Goal: Transaction & Acquisition: Purchase product/service

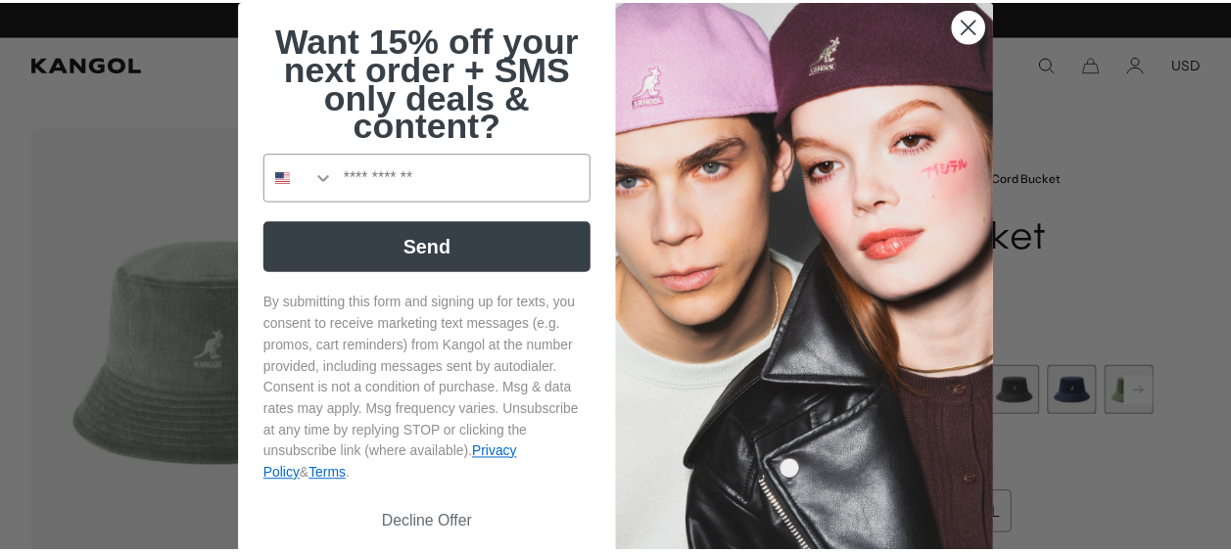
scroll to position [0, 404]
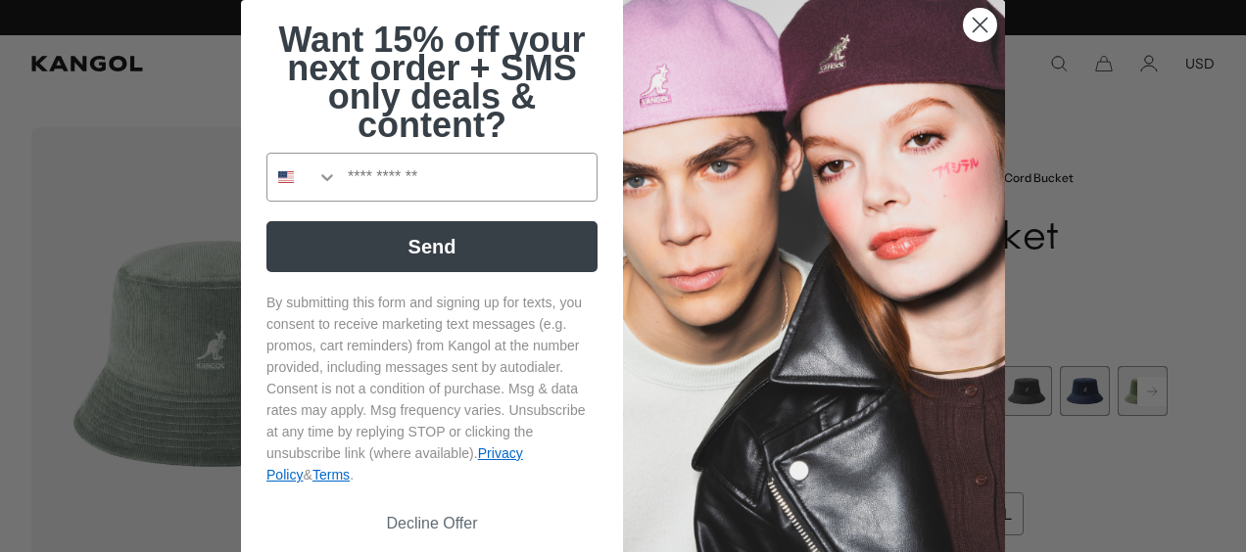
click at [964, 15] on circle "Close dialog" at bounding box center [980, 25] width 32 height 32
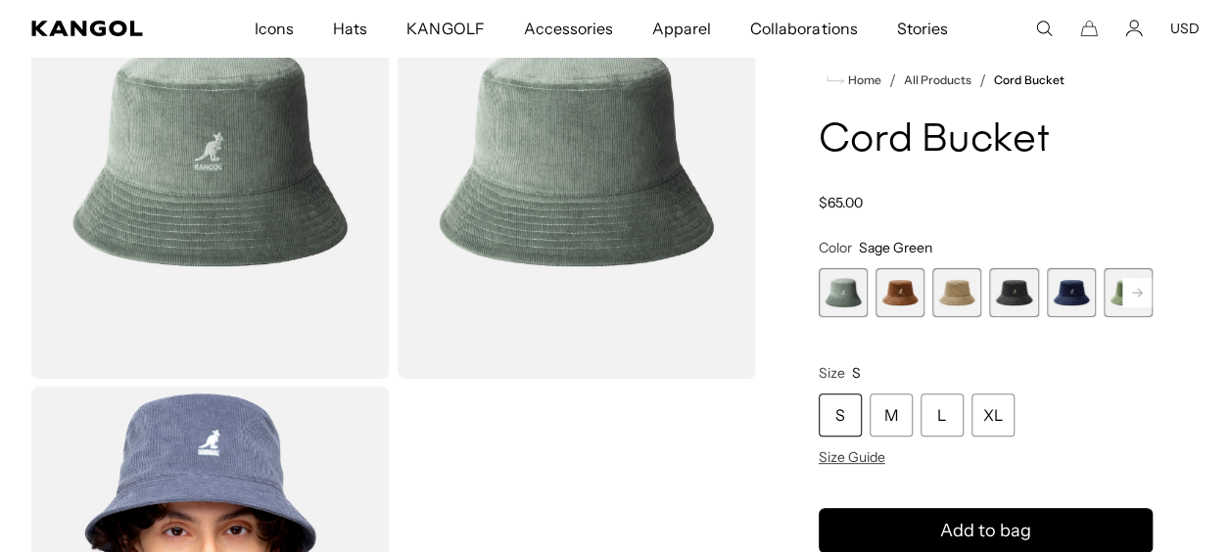
click at [894, 303] on span "2 of 9" at bounding box center [900, 292] width 49 height 49
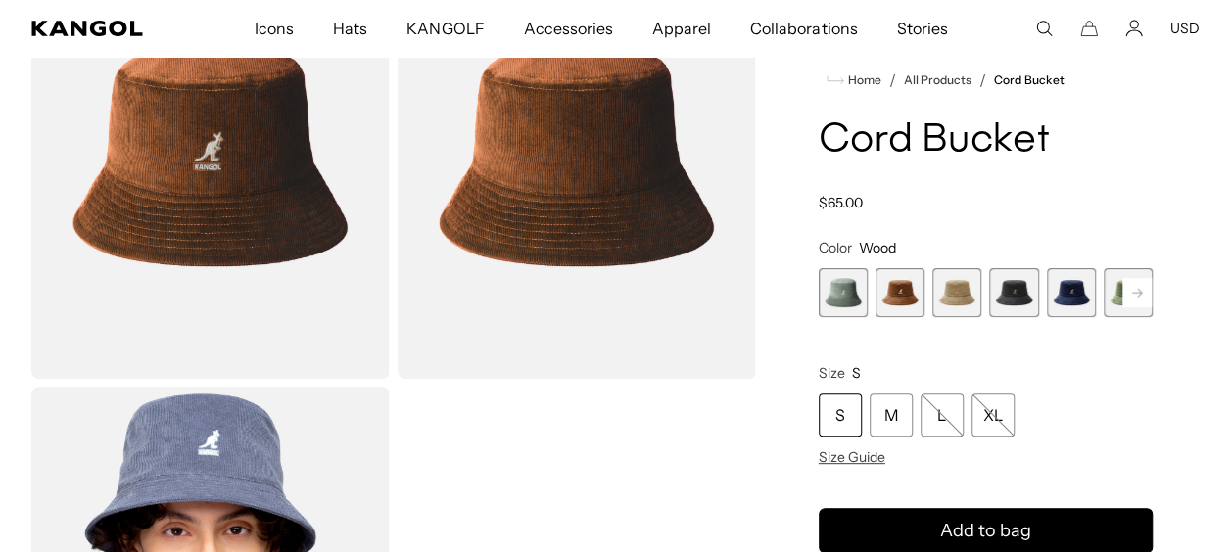
click at [950, 306] on span "3 of 9" at bounding box center [956, 292] width 49 height 49
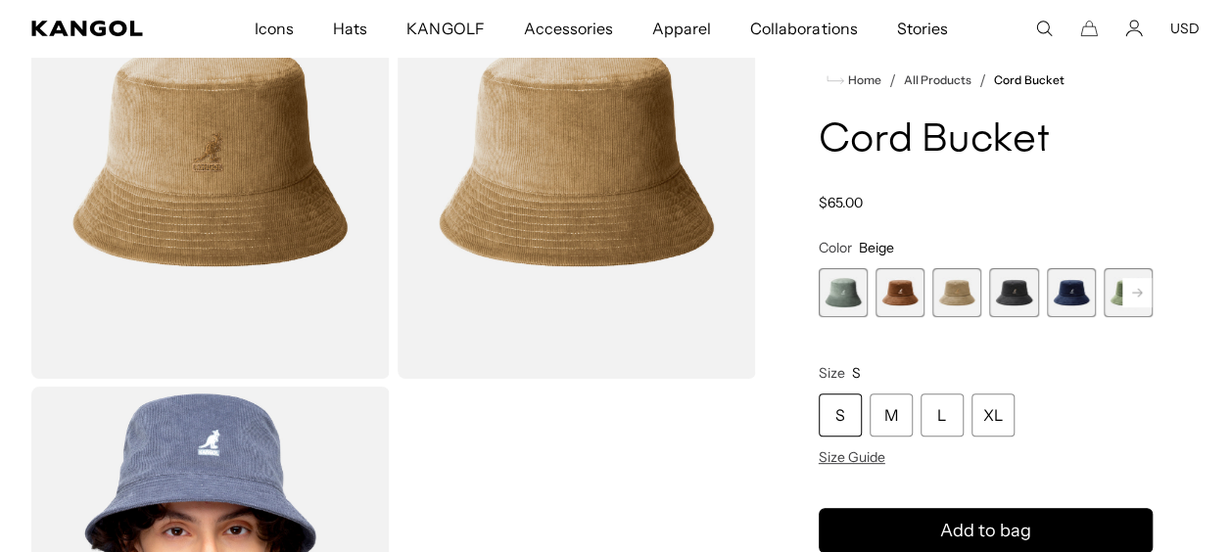
click at [1003, 292] on span "4 of 9" at bounding box center [1013, 292] width 49 height 49
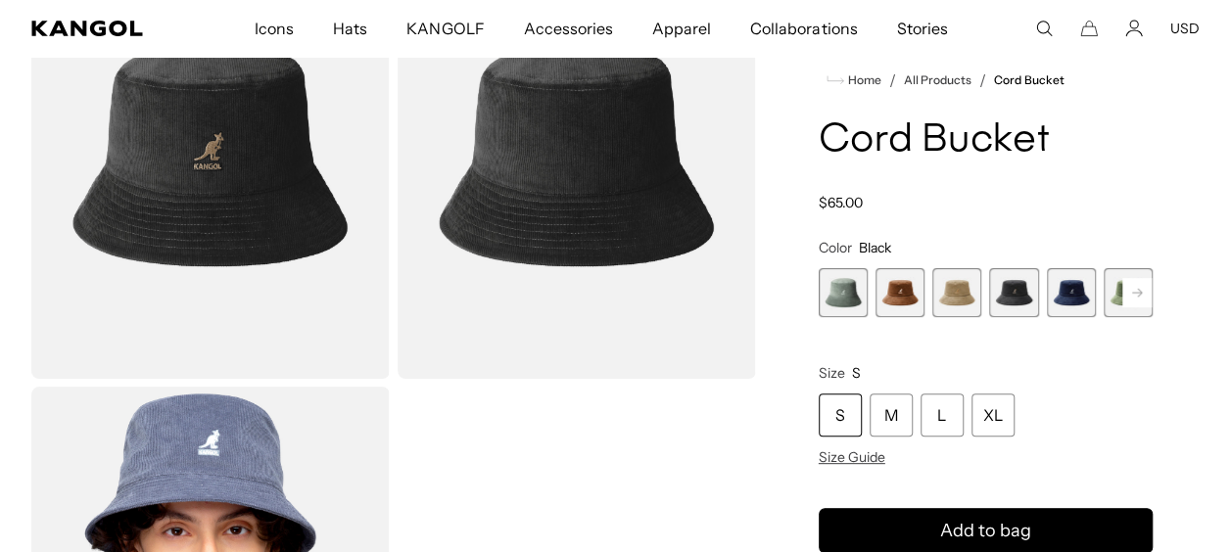
scroll to position [0, 404]
click at [1070, 300] on span "5 of 9" at bounding box center [1071, 292] width 49 height 49
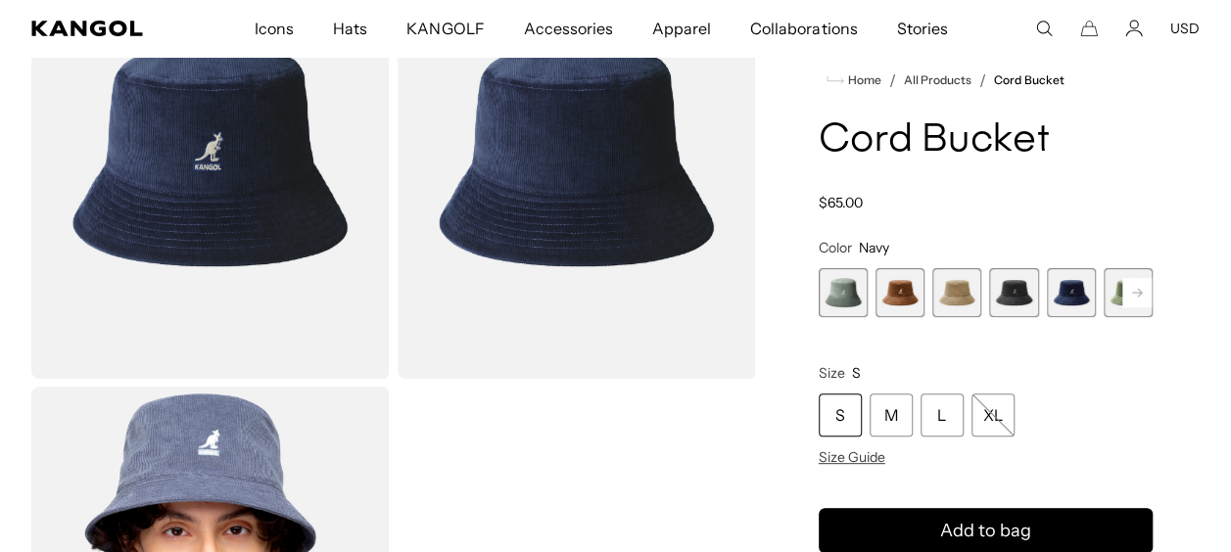
click at [1124, 304] on rect at bounding box center [1137, 292] width 29 height 29
click at [1070, 287] on span "6 of 9" at bounding box center [1071, 292] width 49 height 49
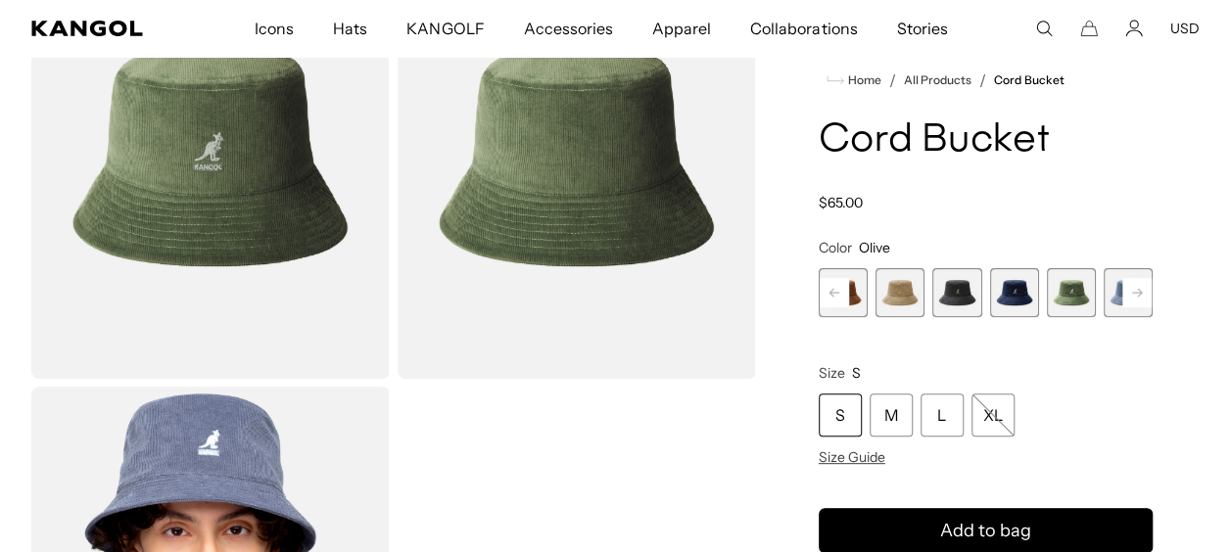
click at [1124, 300] on rect at bounding box center [1137, 292] width 29 height 29
click at [1079, 294] on span "7 of 9" at bounding box center [1071, 292] width 49 height 49
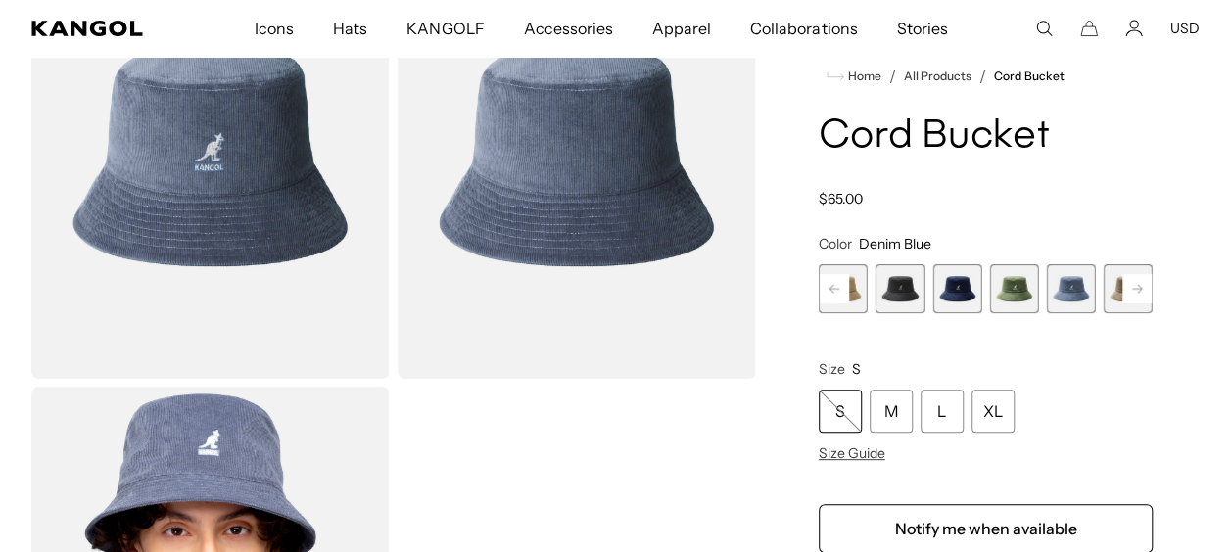
scroll to position [0, 404]
click at [1136, 300] on rect at bounding box center [1137, 288] width 29 height 29
click at [1074, 292] on span "8 of 9" at bounding box center [1071, 288] width 49 height 49
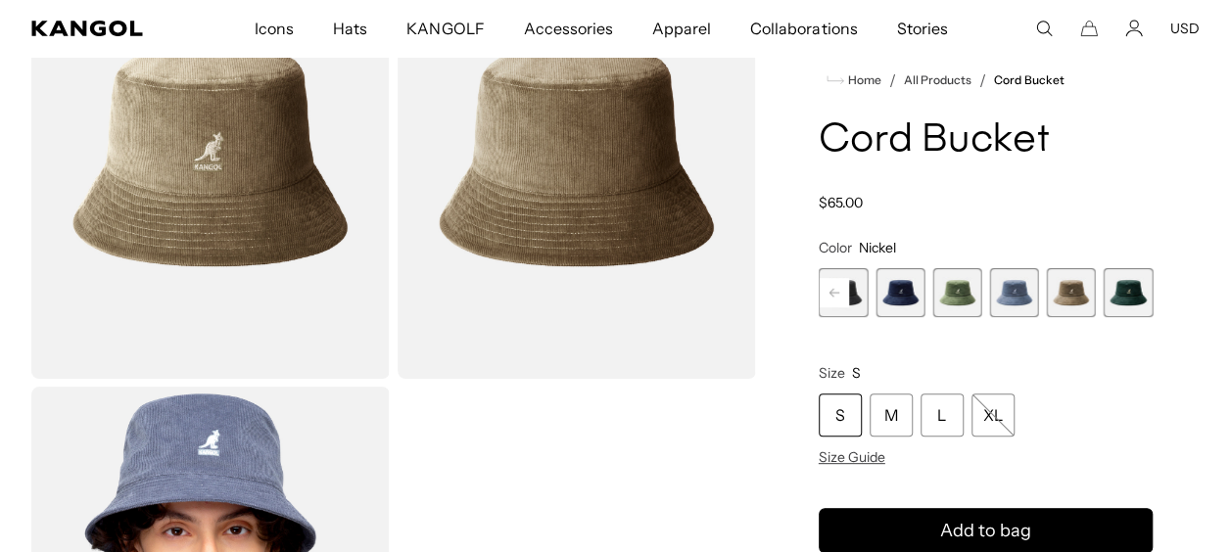
scroll to position [0, 404]
click at [1131, 293] on span "9 of 9" at bounding box center [1128, 292] width 49 height 49
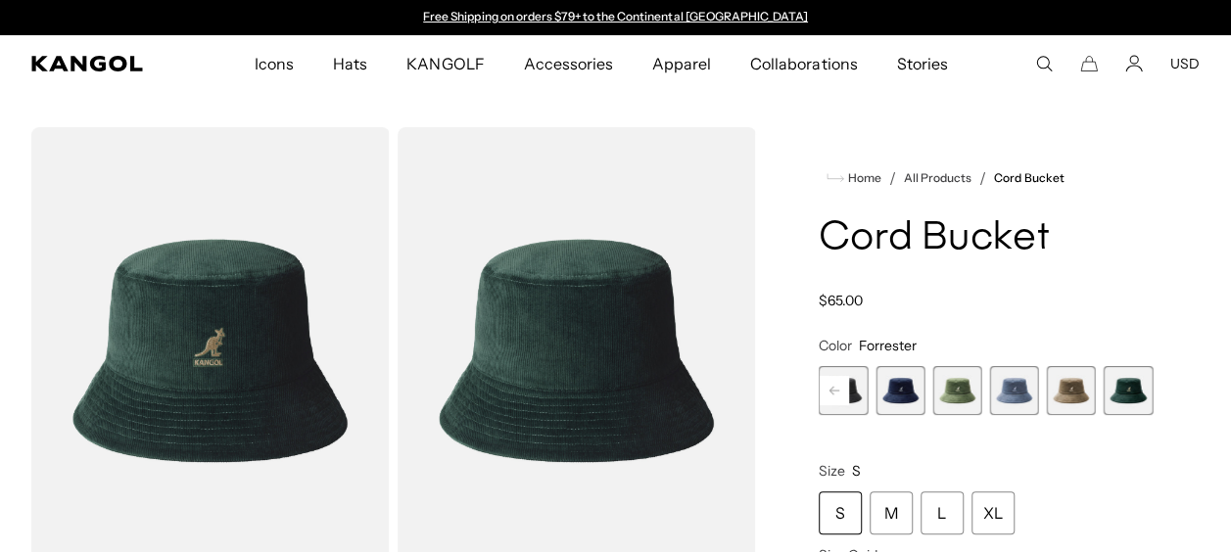
click at [839, 397] on rect at bounding box center [834, 390] width 29 height 29
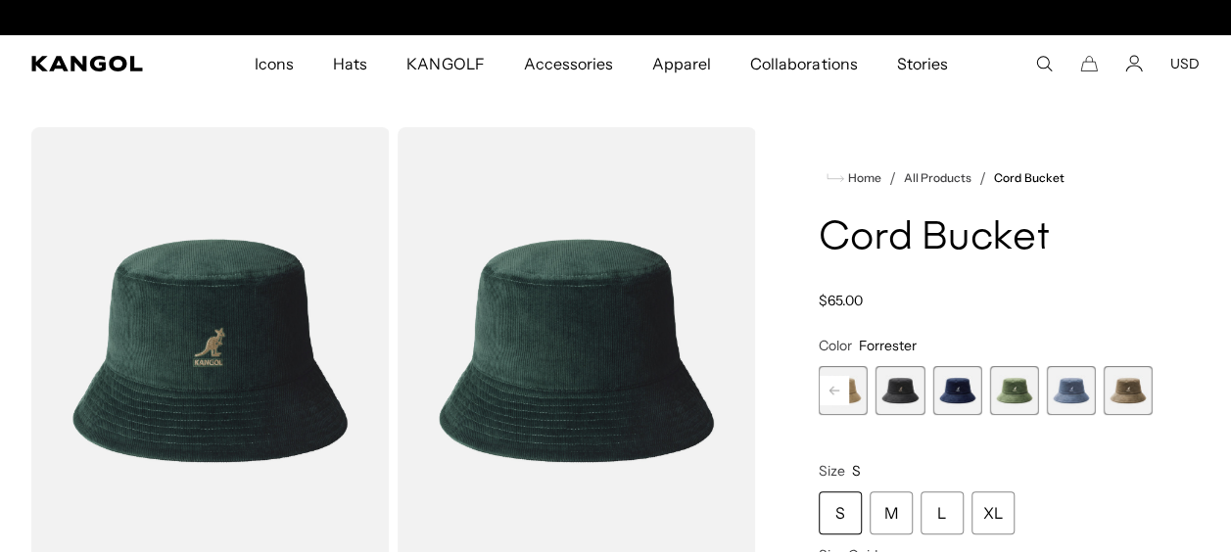
scroll to position [0, 404]
click at [838, 397] on rect at bounding box center [834, 390] width 29 height 29
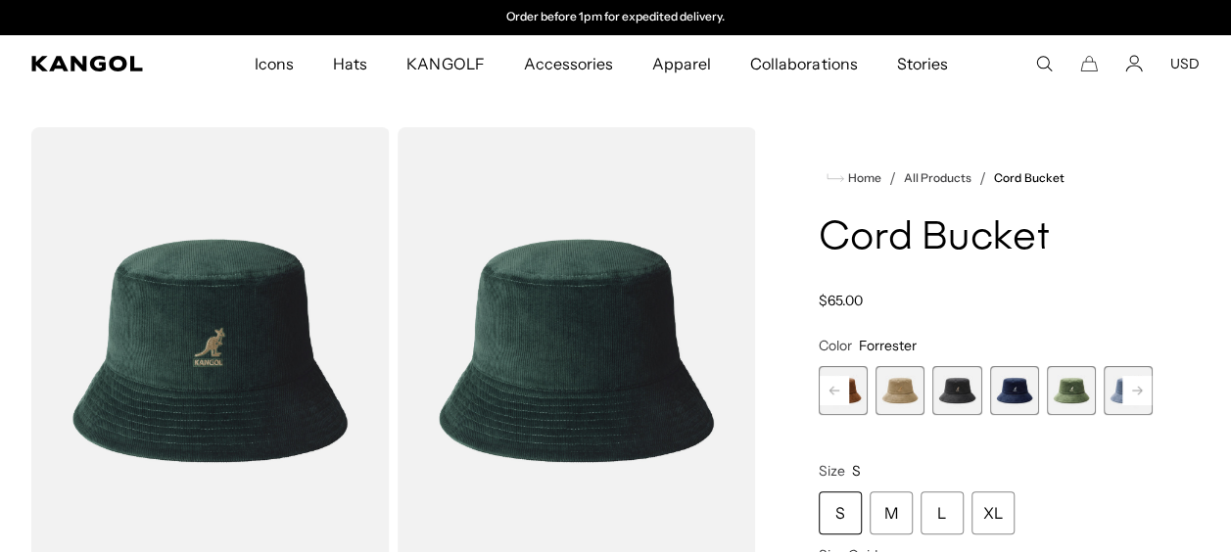
click at [833, 391] on icon at bounding box center [835, 391] width 10 height 8
click at [833, 391] on span "1 of 9" at bounding box center [843, 390] width 49 height 49
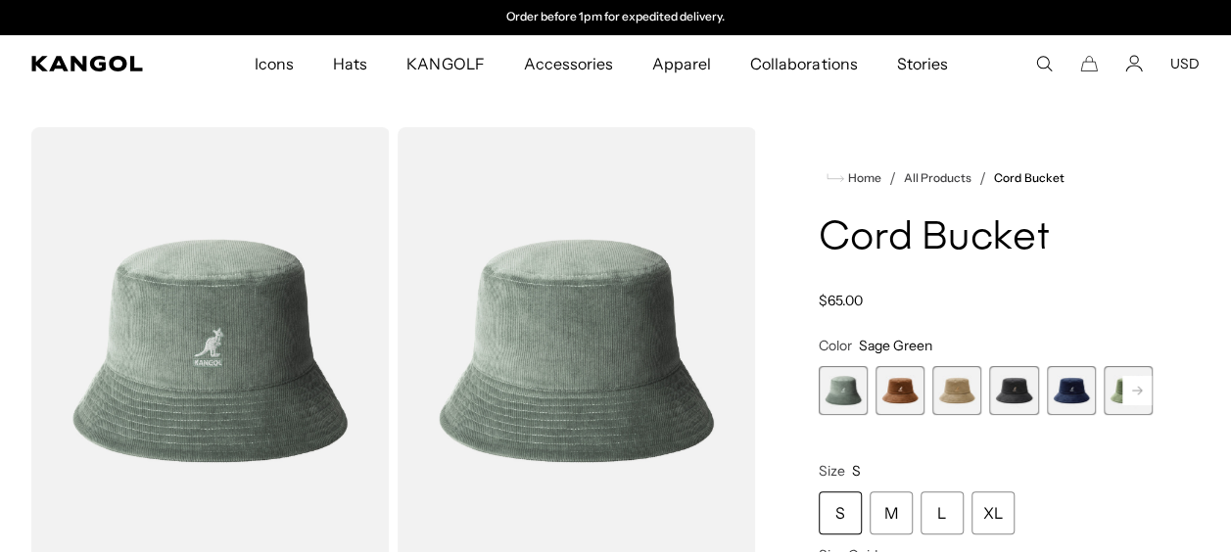
click at [833, 391] on span "1 of 9" at bounding box center [843, 390] width 49 height 49
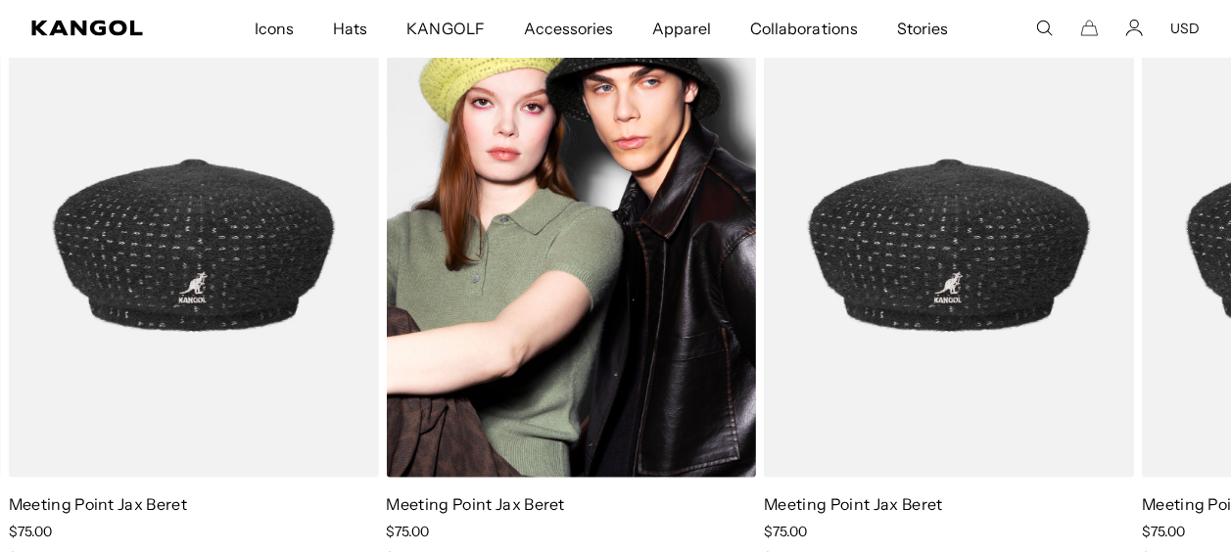
scroll to position [2155, 0]
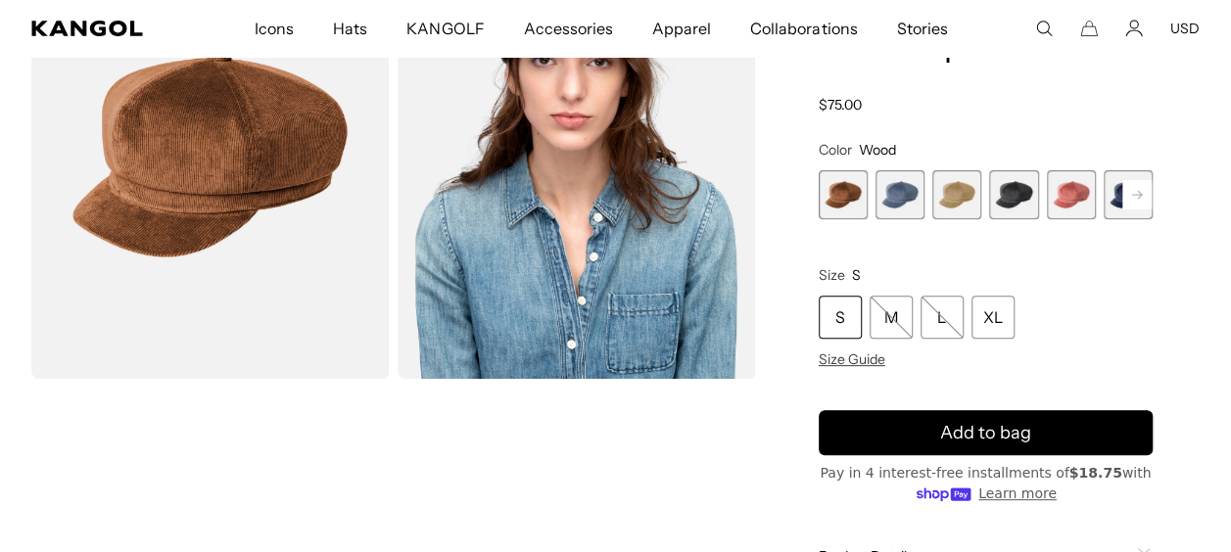
click at [891, 185] on span "2 of 9" at bounding box center [900, 194] width 49 height 49
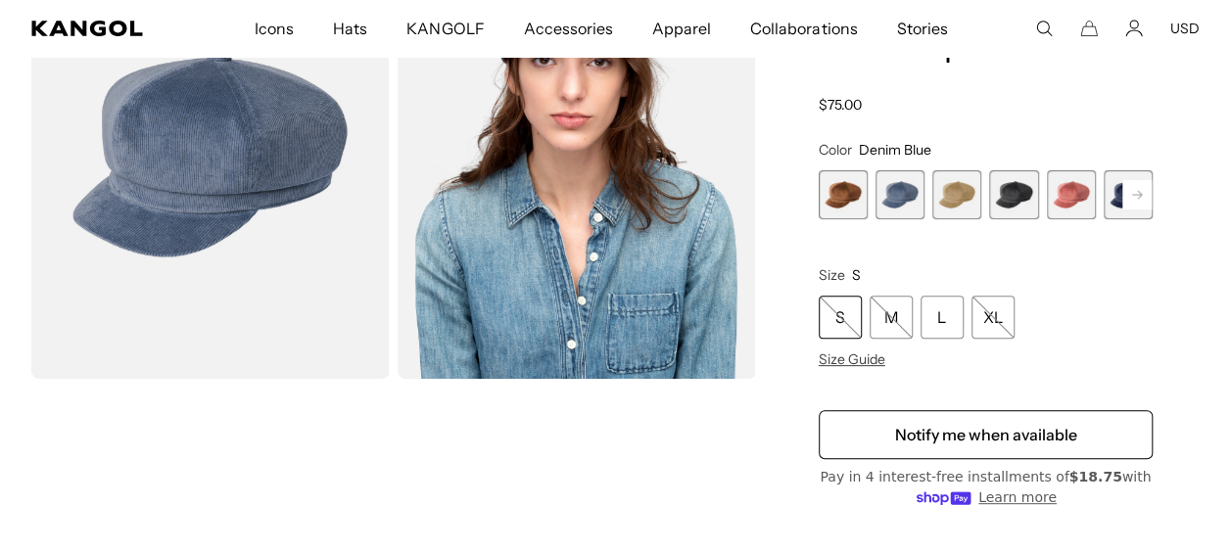
click at [961, 185] on span "3 of 9" at bounding box center [956, 194] width 49 height 49
click at [1016, 196] on span "4 of 9" at bounding box center [1013, 194] width 49 height 49
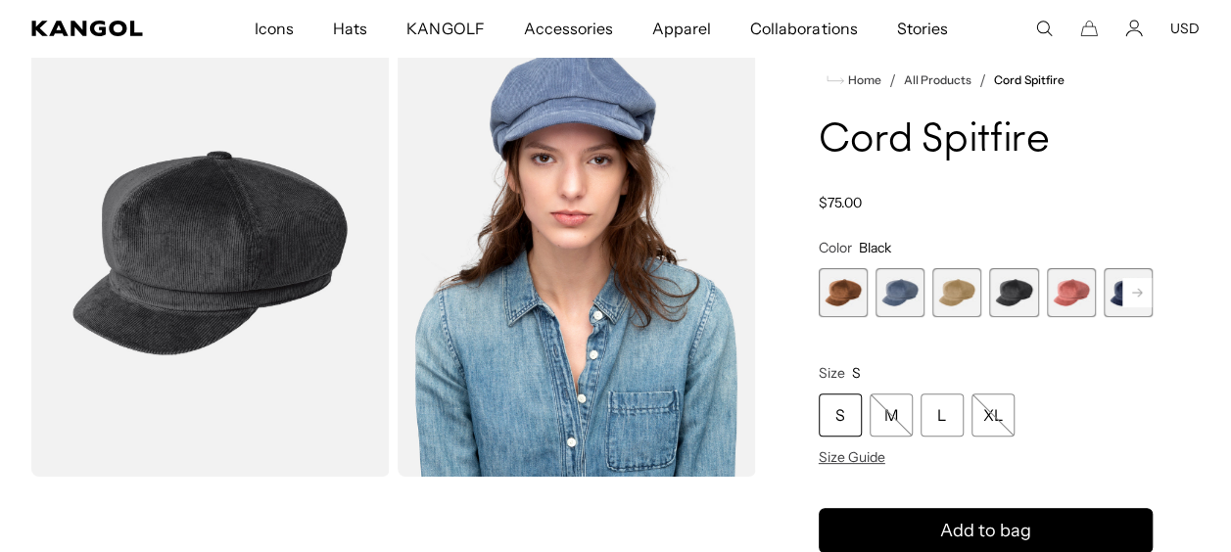
scroll to position [0, 404]
